Goal: Information Seeking & Learning: Learn about a topic

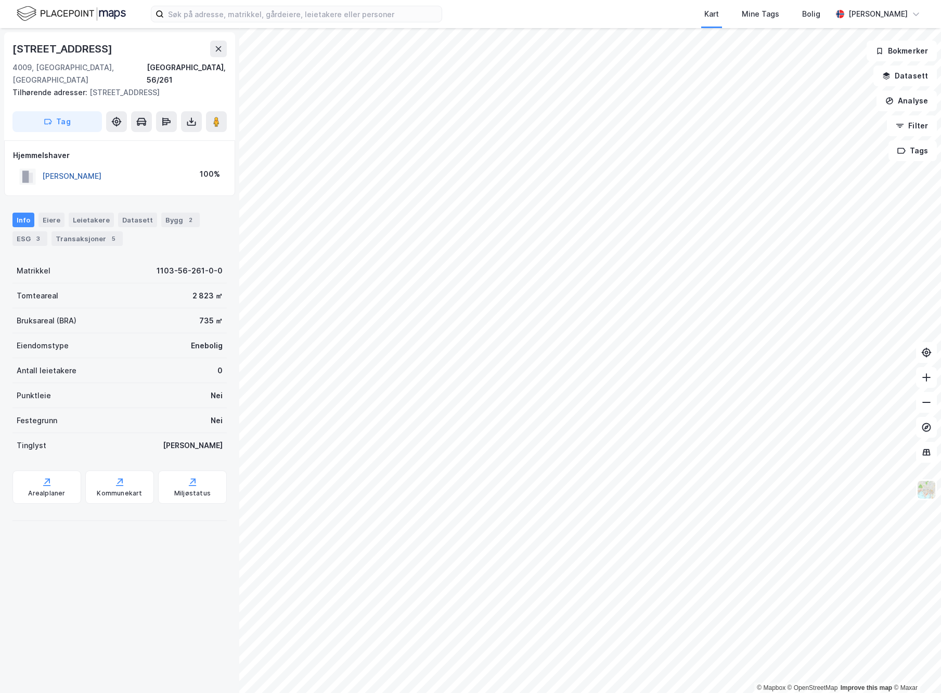
click at [0, 0] on button "[PERSON_NAME]" at bounding box center [0, 0] width 0 height 0
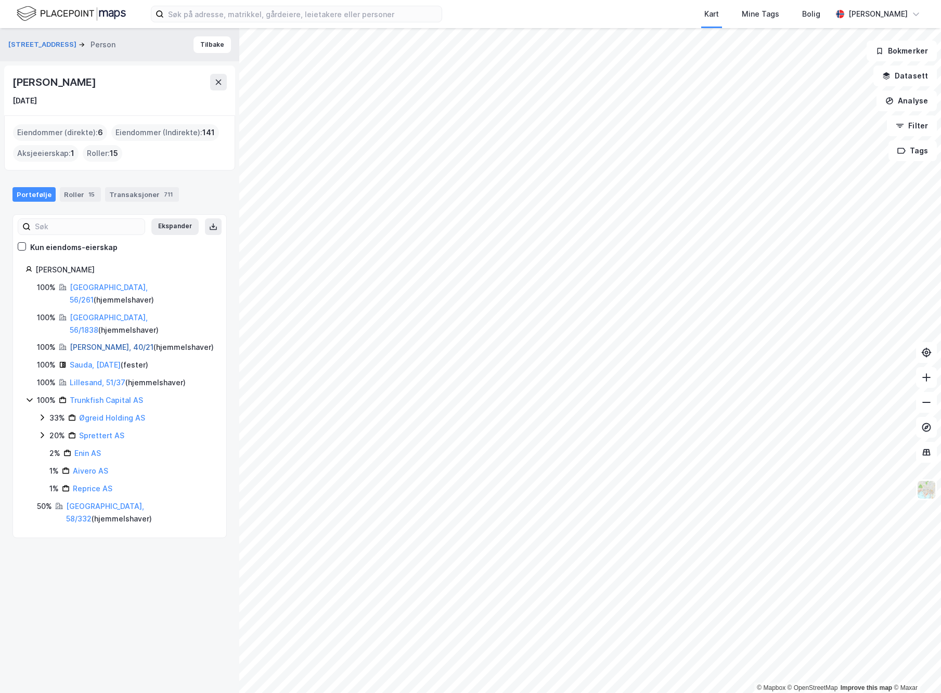
click at [92, 343] on link "Klepp, 40/21" at bounding box center [112, 347] width 84 height 9
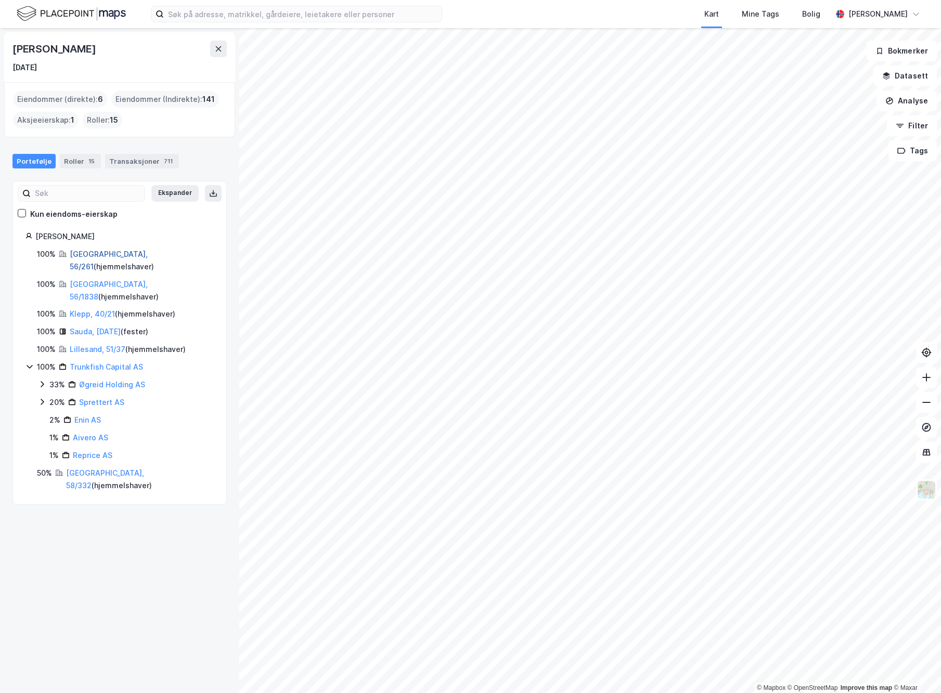
click at [94, 254] on link "[GEOGRAPHIC_DATA], 56/261" at bounding box center [109, 260] width 78 height 21
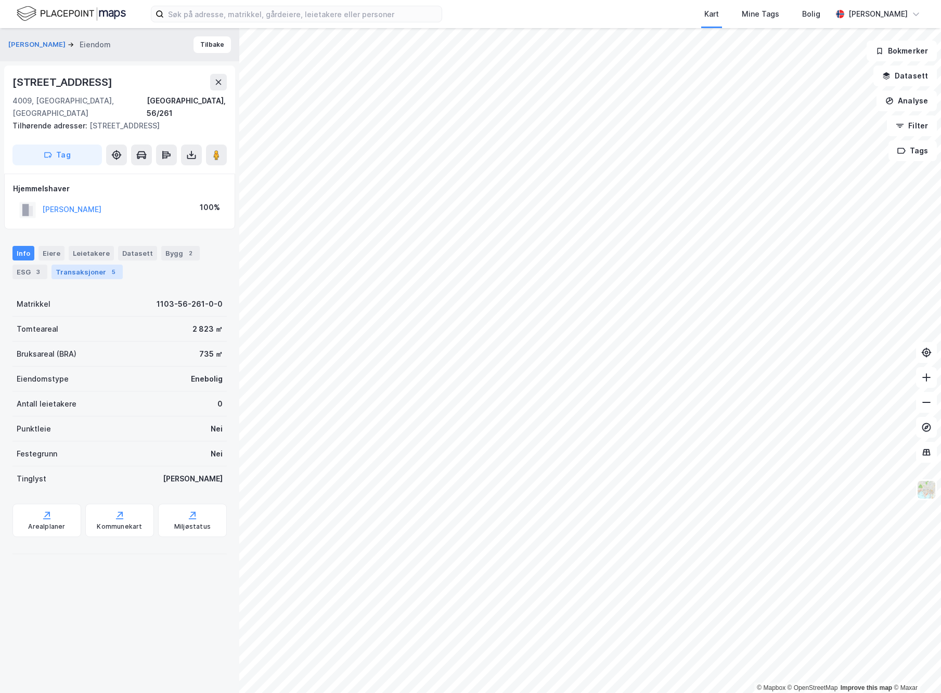
click at [100, 265] on div "Transaksjoner 5" at bounding box center [86, 272] width 71 height 15
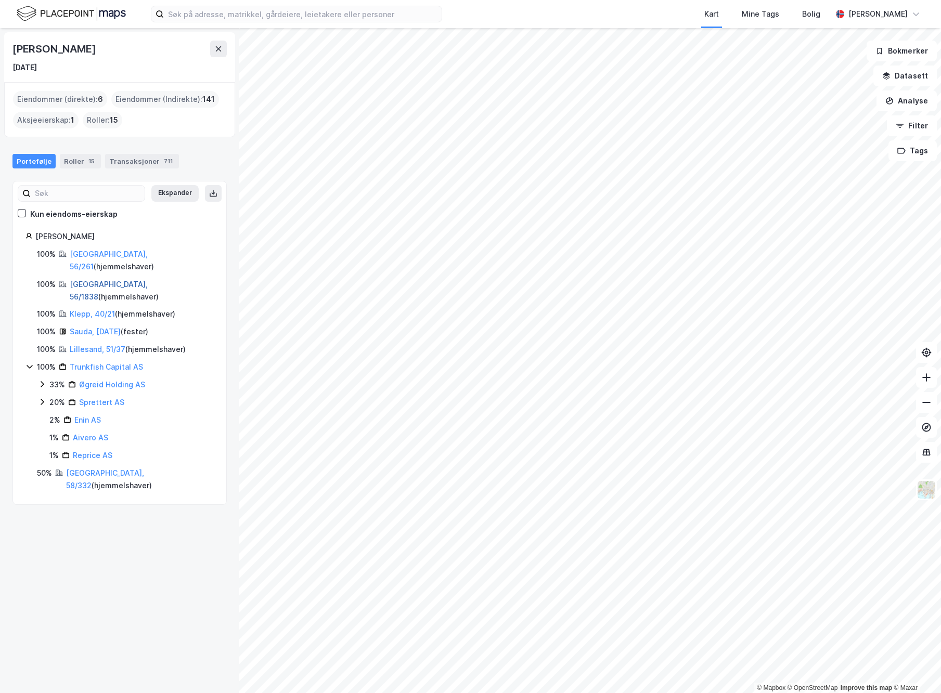
click at [100, 280] on link "[GEOGRAPHIC_DATA], 56/1838" at bounding box center [109, 290] width 78 height 21
click at [87, 309] on link "Klepp, 40/21" at bounding box center [92, 313] width 45 height 9
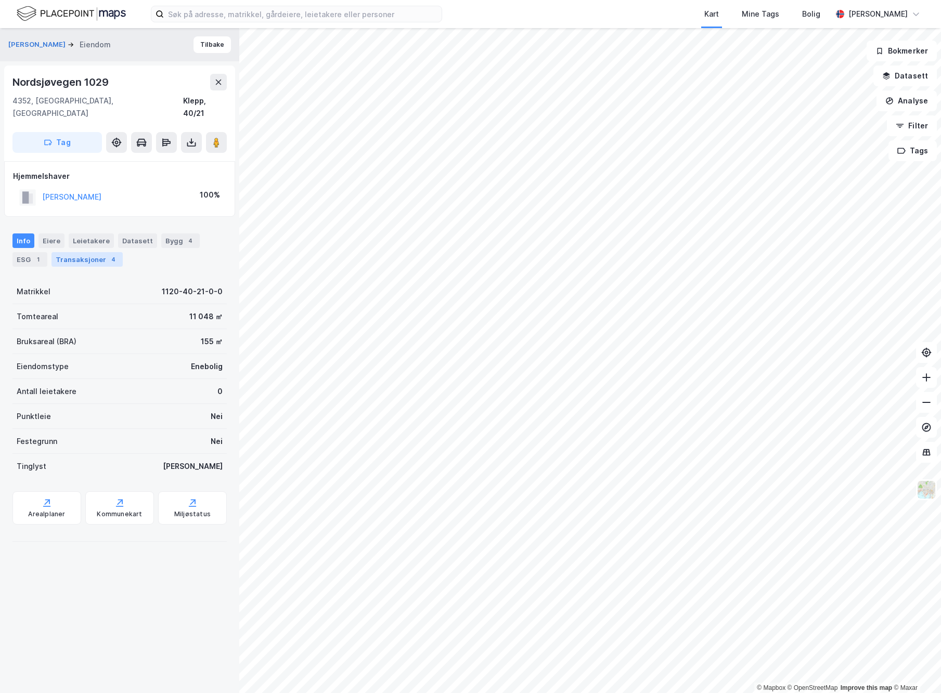
click at [85, 252] on div "Transaksjoner 4" at bounding box center [86, 259] width 71 height 15
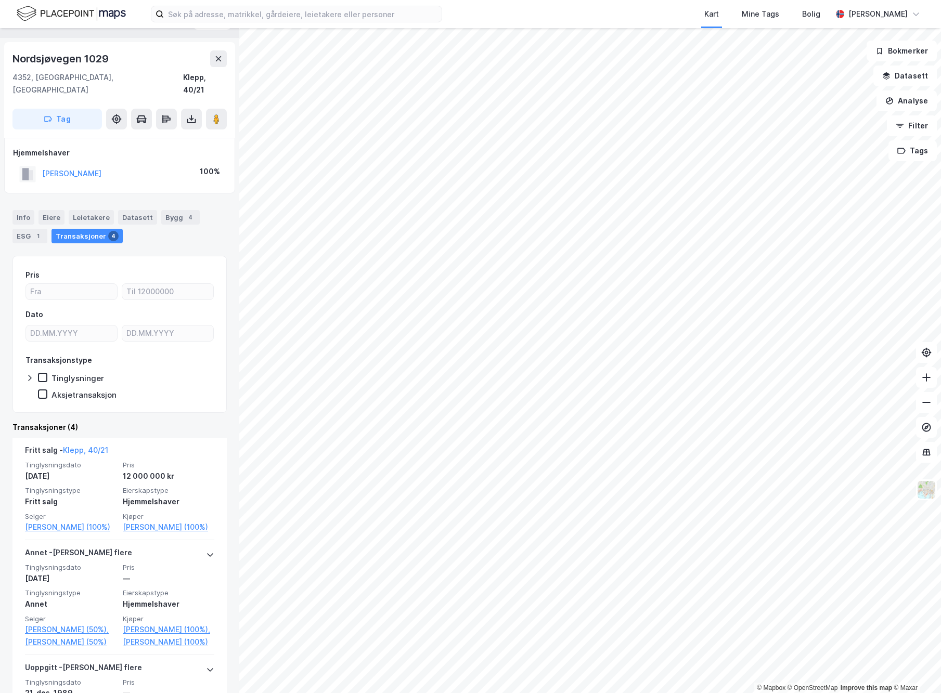
scroll to position [24, 0]
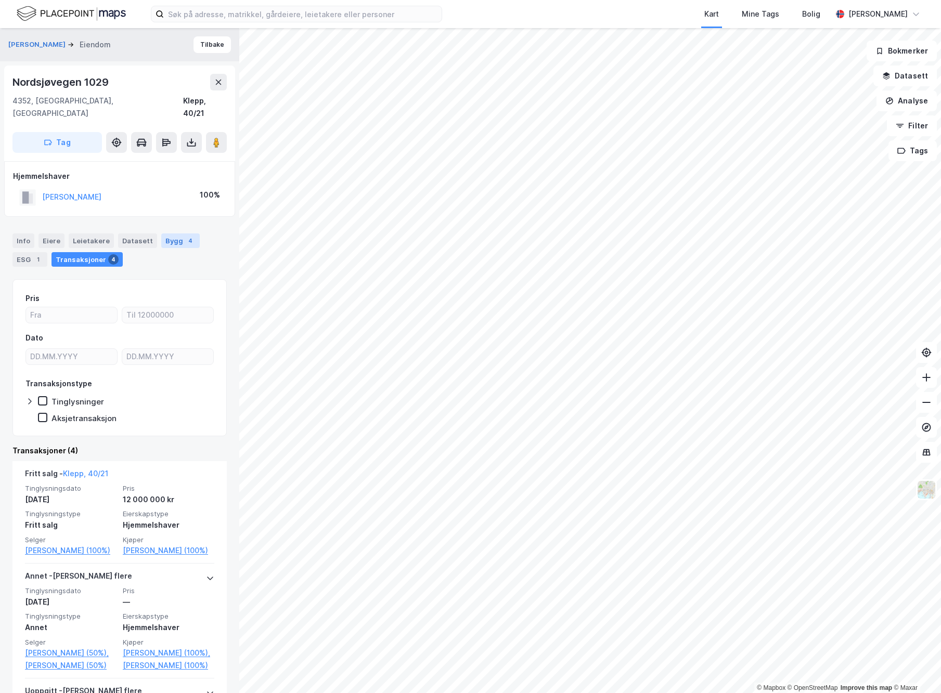
click at [161, 234] on div "Bygg 4" at bounding box center [180, 241] width 38 height 15
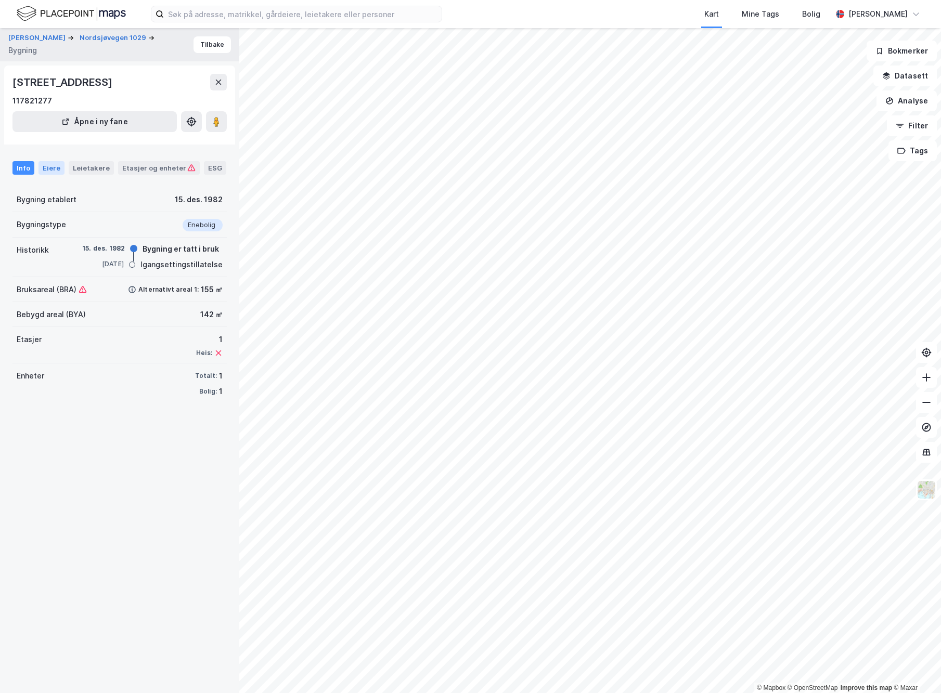
click at [59, 169] on div "Eiere" at bounding box center [51, 168] width 26 height 14
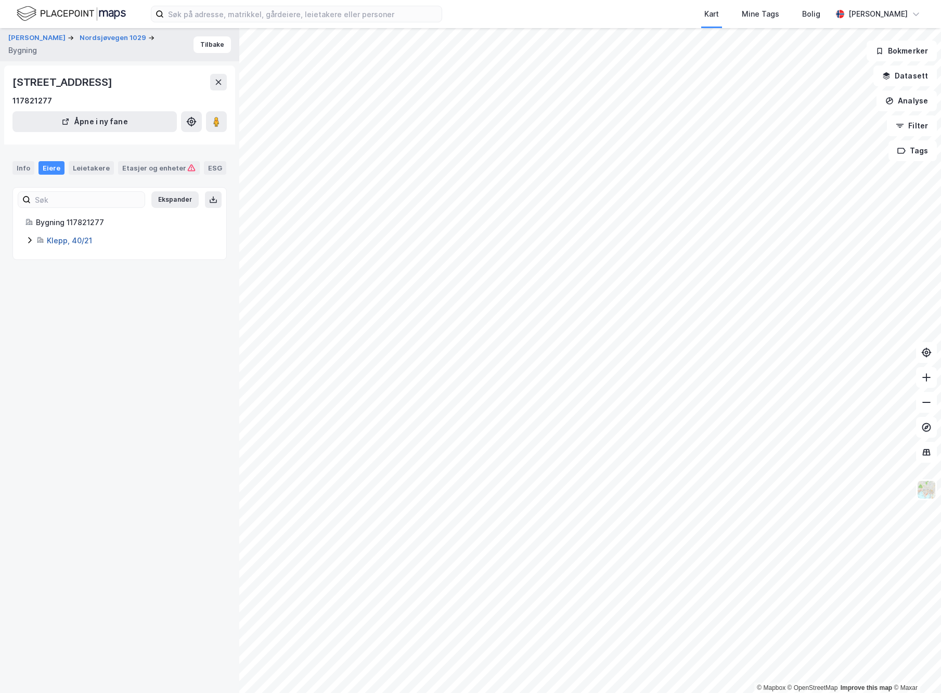
click at [79, 239] on link "Klepp, 40/21" at bounding box center [69, 240] width 45 height 9
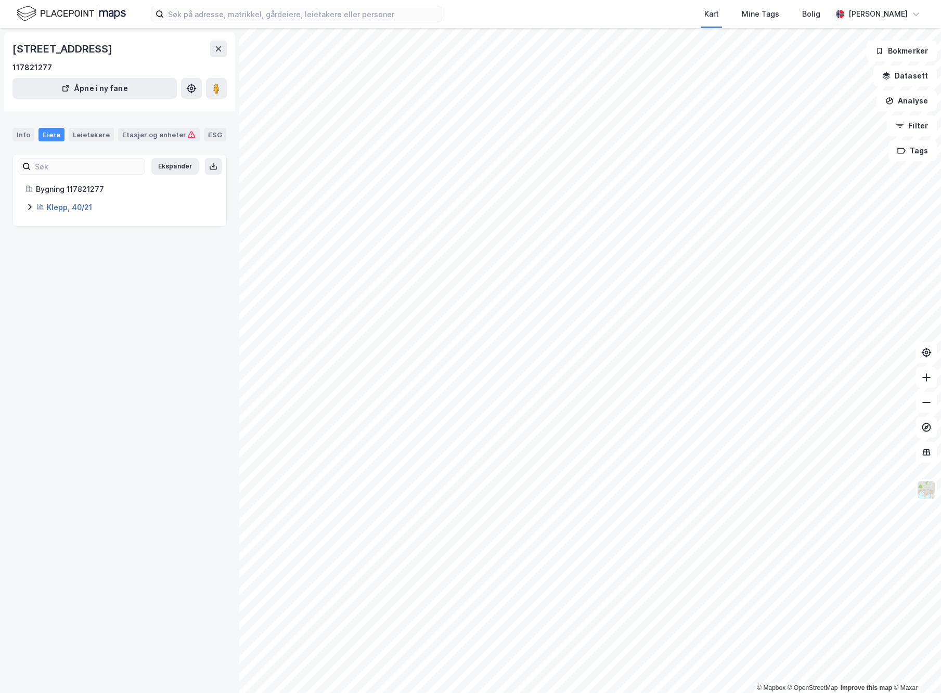
click at [78, 207] on link "Klepp, 40/21" at bounding box center [69, 207] width 45 height 9
